Goal: Transaction & Acquisition: Book appointment/travel/reservation

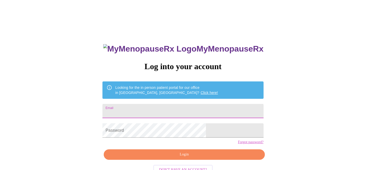
click at [178, 109] on input "Email" at bounding box center [182, 111] width 161 height 14
type input "[EMAIL_ADDRESS][DOMAIN_NAME]"
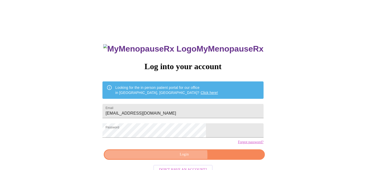
click at [183, 158] on span "Login" at bounding box center [184, 155] width 149 height 6
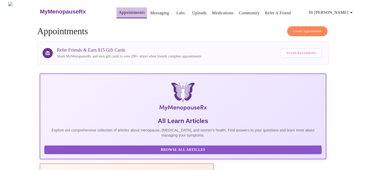
click at [122, 12] on link "Appointments" at bounding box center [132, 12] width 26 height 7
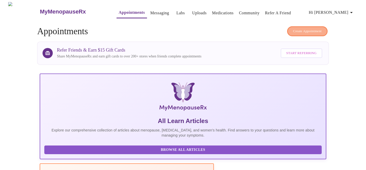
click at [310, 32] on button "Create Appointment" at bounding box center [307, 31] width 40 height 10
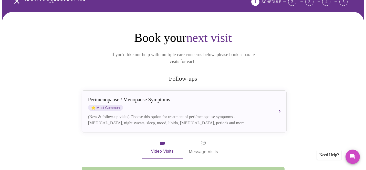
scroll to position [36, 0]
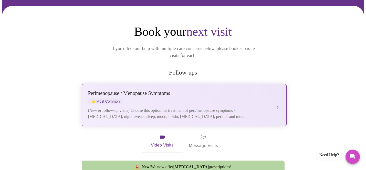
click at [218, 95] on div "[MEDICAL_DATA] / Menopause Symptoms ⭐ Most Common" at bounding box center [179, 98] width 182 height 14
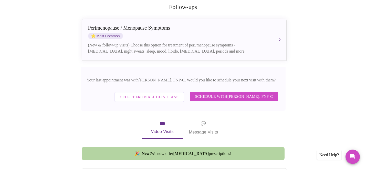
scroll to position [102, 0]
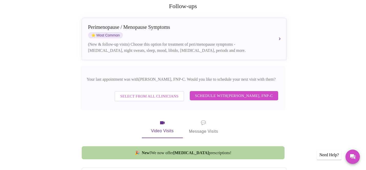
click at [154, 94] on span "Select from All Clinicians" at bounding box center [149, 96] width 58 height 7
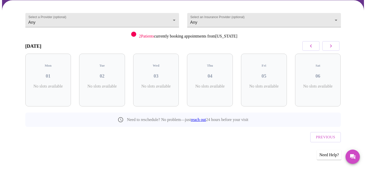
scroll to position [31, 0]
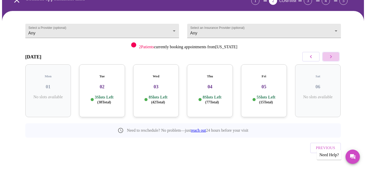
click at [328, 54] on icon "button" at bounding box center [331, 57] width 6 height 6
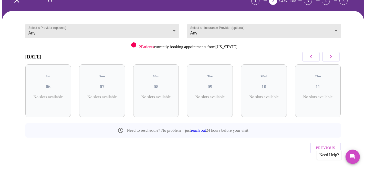
click at [328, 54] on icon "button" at bounding box center [331, 57] width 6 height 6
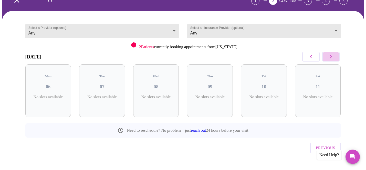
click at [328, 54] on icon "button" at bounding box center [331, 57] width 6 height 6
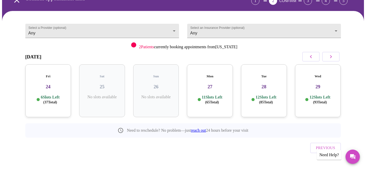
click at [312, 55] on icon "button" at bounding box center [311, 57] width 6 height 6
click at [317, 84] on h3 "23" at bounding box center [318, 87] width 38 height 6
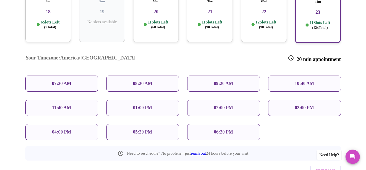
scroll to position [124, 0]
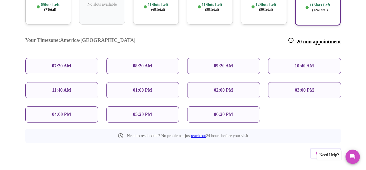
click at [66, 88] on p "11:40 AM" at bounding box center [61, 90] width 19 height 5
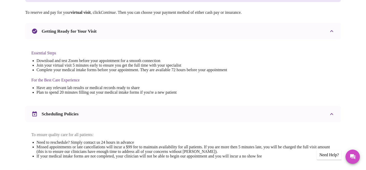
scroll to position [0, 0]
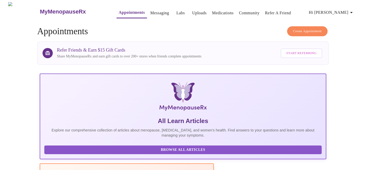
click at [300, 30] on span "Create Appointment" at bounding box center [307, 31] width 29 height 6
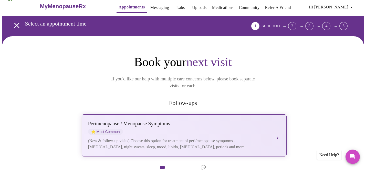
click at [250, 121] on div "[MEDICAL_DATA] / Menopause Symptoms ⭐ Most Common" at bounding box center [179, 128] width 182 height 14
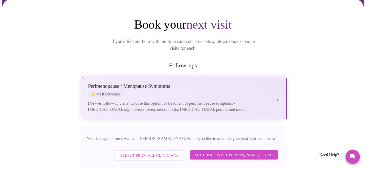
scroll to position [76, 0]
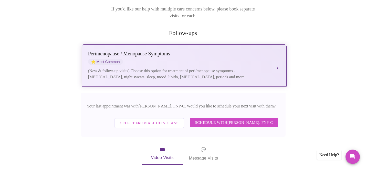
click at [250, 120] on span "Schedule with [PERSON_NAME], FNP-C" at bounding box center [234, 123] width 78 height 7
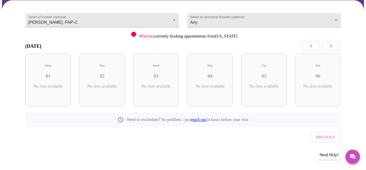
scroll to position [31, 0]
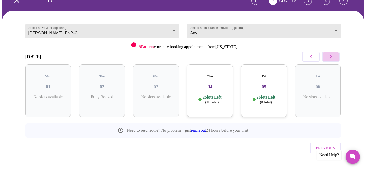
click at [331, 53] on button "button" at bounding box center [330, 57] width 17 height 10
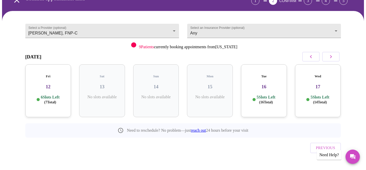
click at [331, 53] on button "button" at bounding box center [330, 57] width 17 height 10
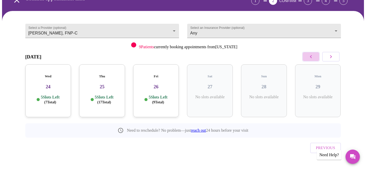
click at [315, 55] on button "button" at bounding box center [310, 57] width 17 height 10
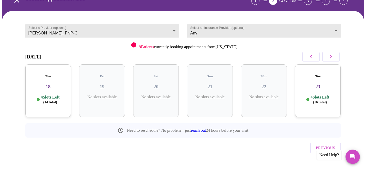
click at [324, 90] on div "Tue 23 4 Slots Left ( 16 Total)" at bounding box center [318, 91] width 46 height 53
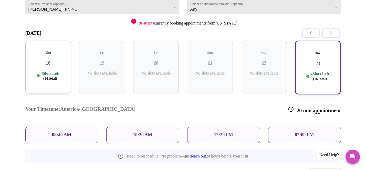
scroll to position [55, 0]
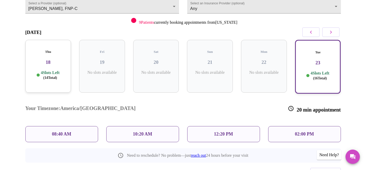
click at [217, 132] on p "12:20 PM" at bounding box center [223, 134] width 19 height 5
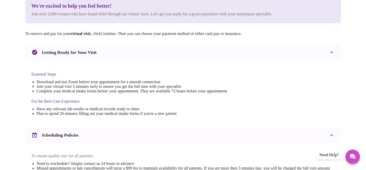
scroll to position [173, 0]
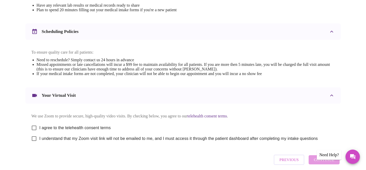
click at [35, 131] on input "I agree to the telehealth consent terms" at bounding box center [34, 128] width 11 height 11
checkbox input "true"
click at [35, 141] on input "I understand that my Zoom visit link will not be emailed to me, and I must acce…" at bounding box center [34, 139] width 11 height 11
checkbox input "true"
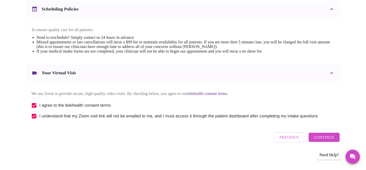
click at [320, 139] on span "Continue" at bounding box center [324, 137] width 20 height 7
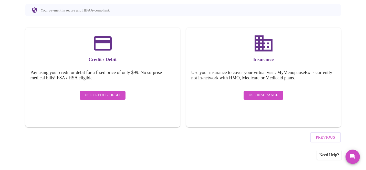
scroll to position [47, 0]
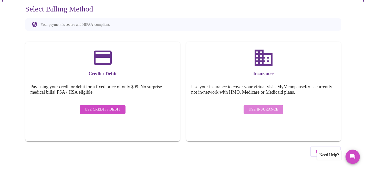
click at [257, 108] on span "Use Insurance" at bounding box center [263, 110] width 29 height 6
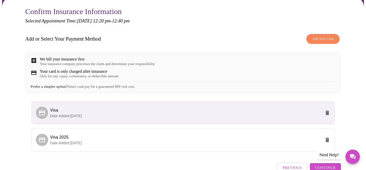
scroll to position [79, 0]
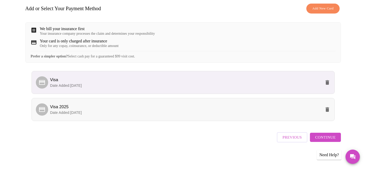
click at [253, 113] on p "Date Added: [DATE]" at bounding box center [185, 112] width 271 height 5
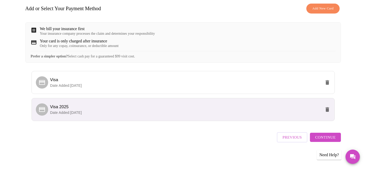
click at [326, 141] on span "Continue" at bounding box center [325, 137] width 20 height 7
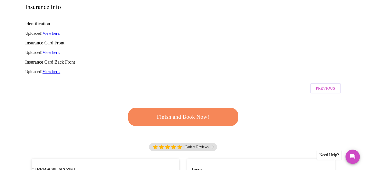
scroll to position [38, 0]
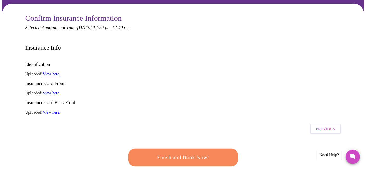
click at [210, 153] on span "Finish and Book Now!" at bounding box center [183, 157] width 95 height 9
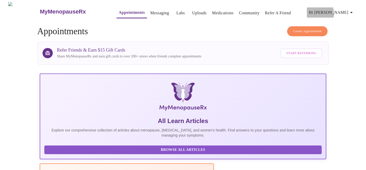
click at [342, 12] on span "Hi [PERSON_NAME]" at bounding box center [332, 12] width 46 height 7
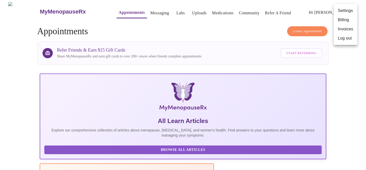
click at [335, 42] on li "Log out" at bounding box center [346, 38] width 24 height 9
